Goal: Check status: Check status

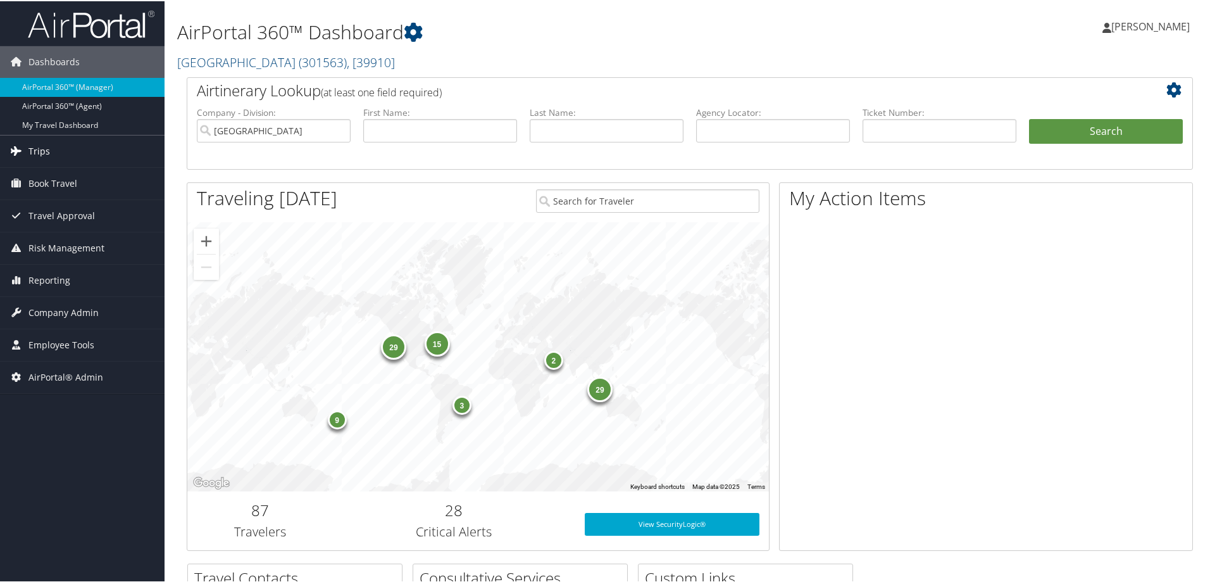
click at [43, 148] on span "Trips" at bounding box center [39, 150] width 22 height 32
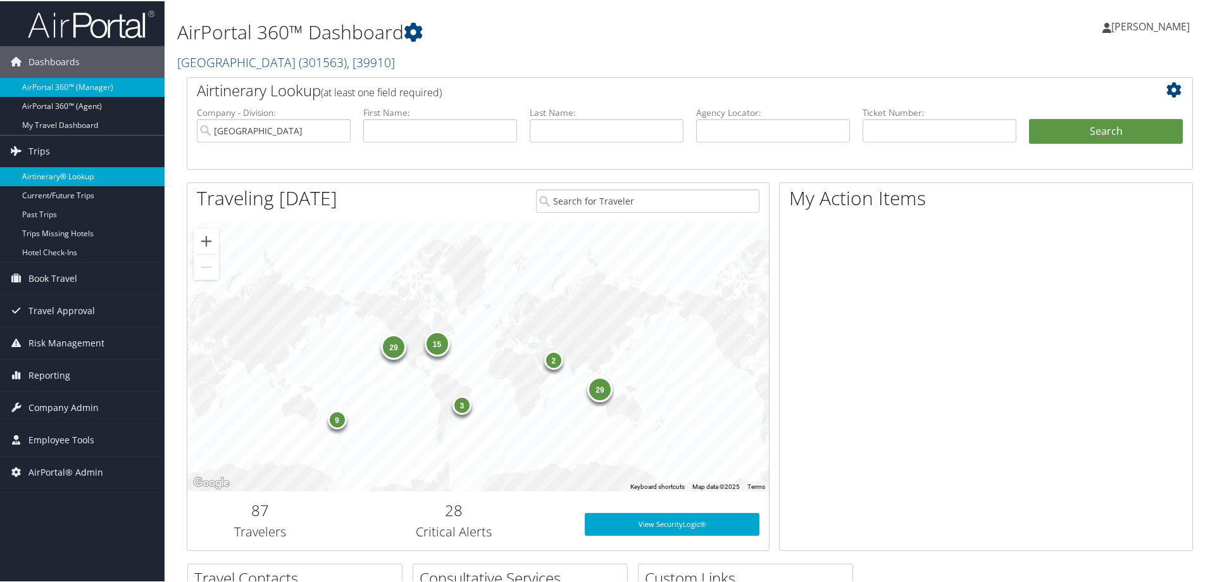
click at [65, 177] on link "Airtinerary® Lookup" at bounding box center [82, 175] width 165 height 19
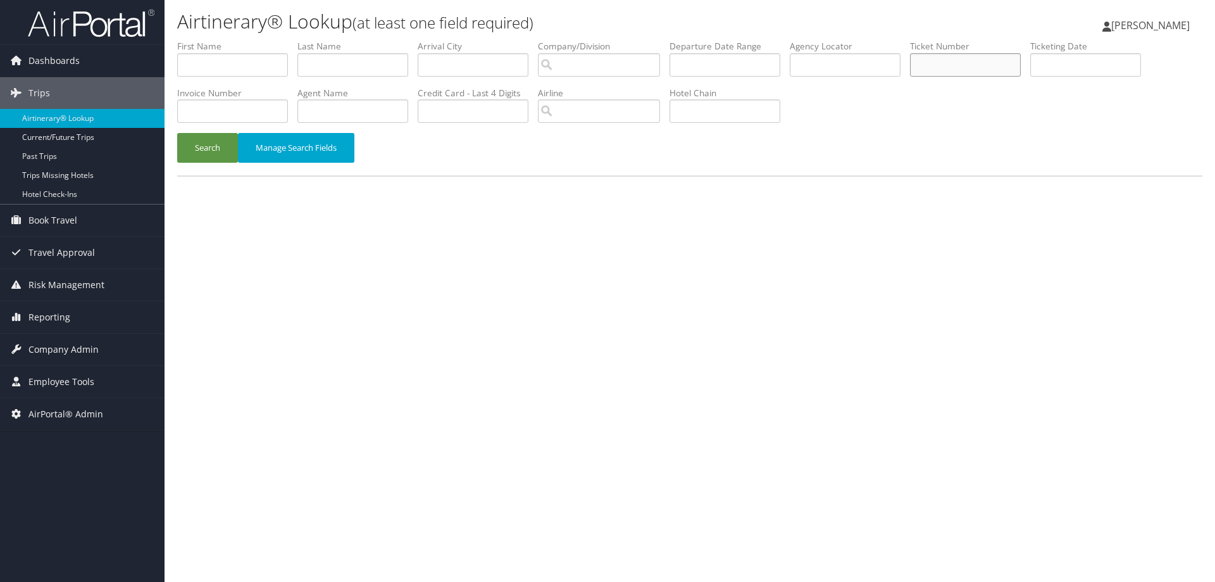
click at [935, 70] on input "text" at bounding box center [965, 64] width 111 height 23
click at [185, 142] on button "Search" at bounding box center [207, 148] width 61 height 30
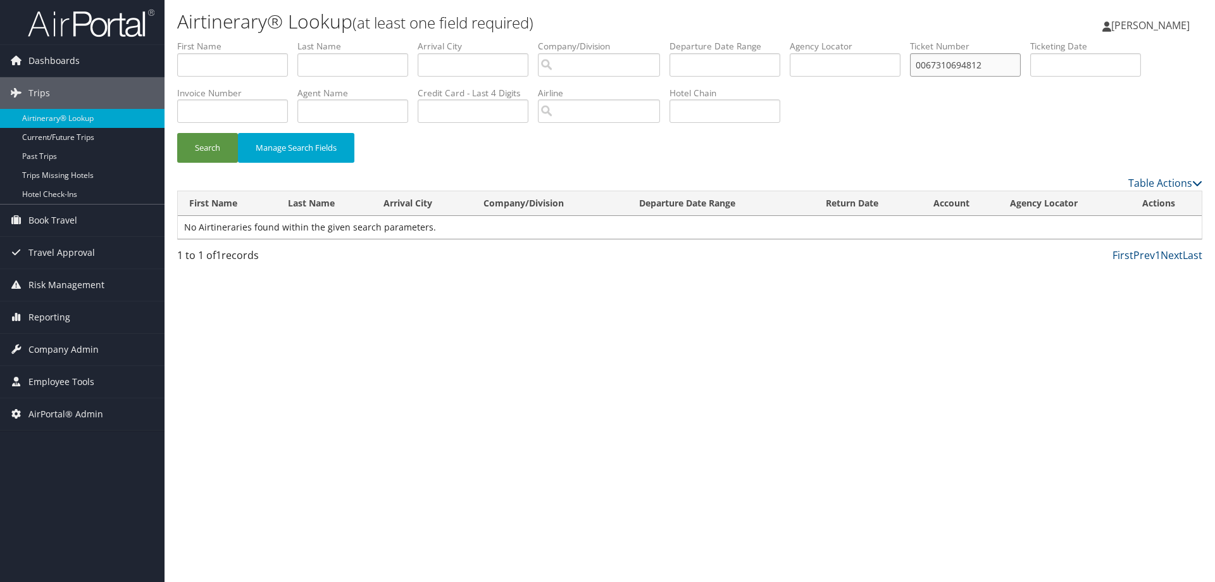
click at [946, 67] on input "0067310694812" at bounding box center [965, 64] width 111 height 23
type input "0067310689612"
click at [218, 147] on button "Search" at bounding box center [207, 148] width 61 height 30
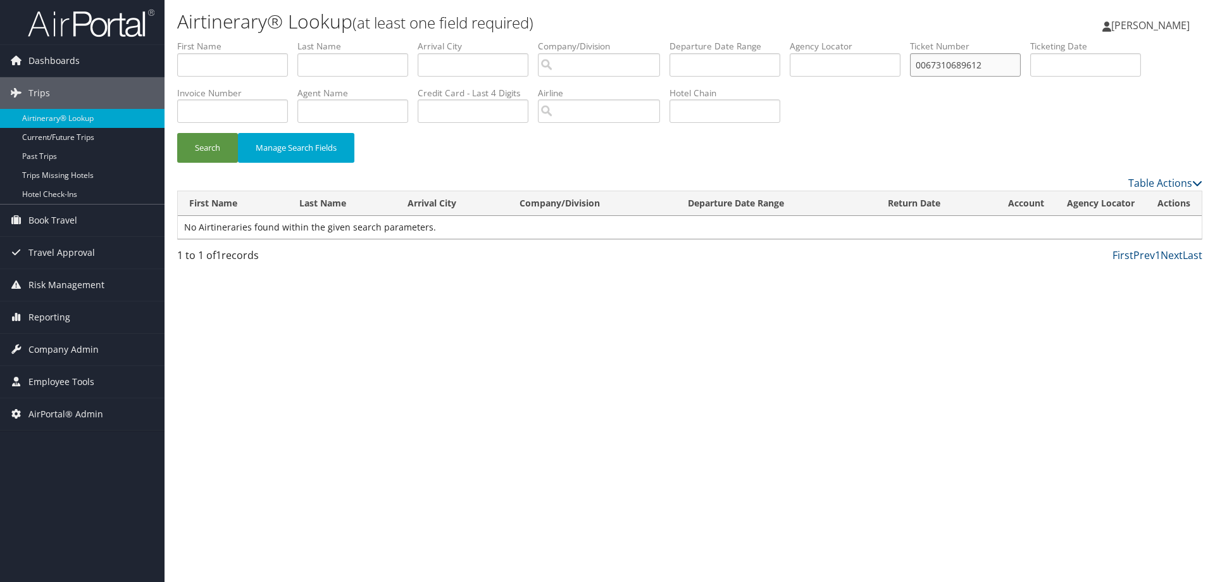
click at [948, 70] on input "0067310689612" at bounding box center [965, 64] width 111 height 23
click at [830, 70] on input "text" at bounding box center [845, 64] width 111 height 23
type input "d83m9x"
click at [203, 144] on button "Search" at bounding box center [207, 148] width 61 height 30
